Goal: Task Accomplishment & Management: Manage account settings

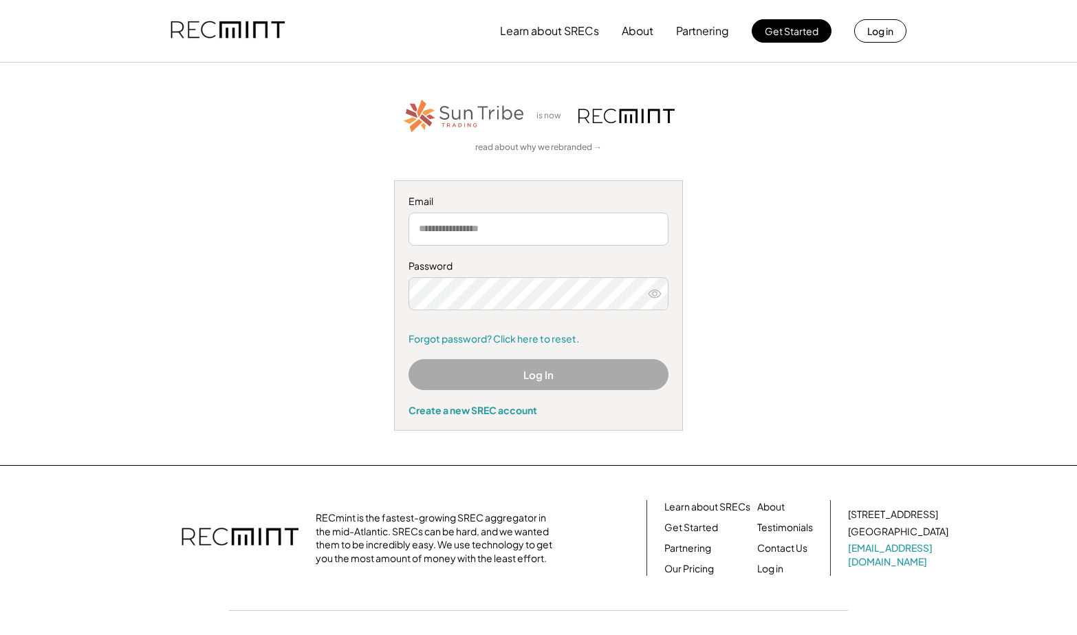
type input "**********"
click at [549, 376] on button "Log In" at bounding box center [539, 374] width 260 height 31
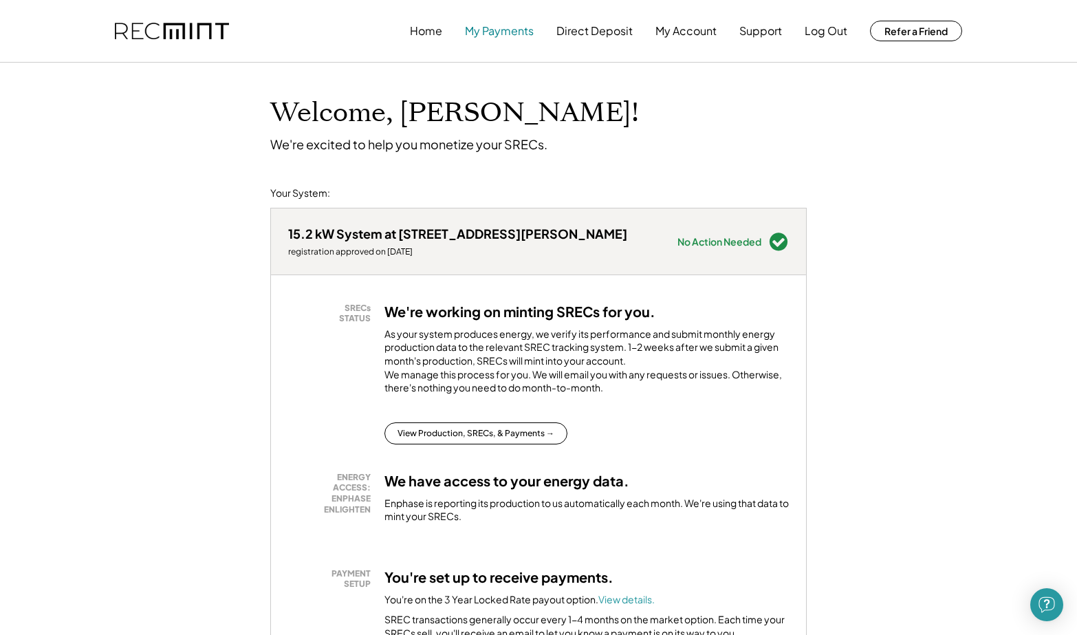
click at [511, 42] on button "My Payments" at bounding box center [499, 31] width 69 height 28
